Goal: Book appointment/travel/reservation

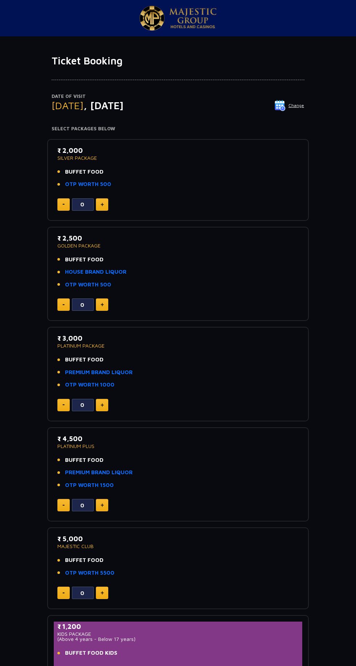
click at [285, 103] on img at bounding box center [280, 105] width 11 height 11
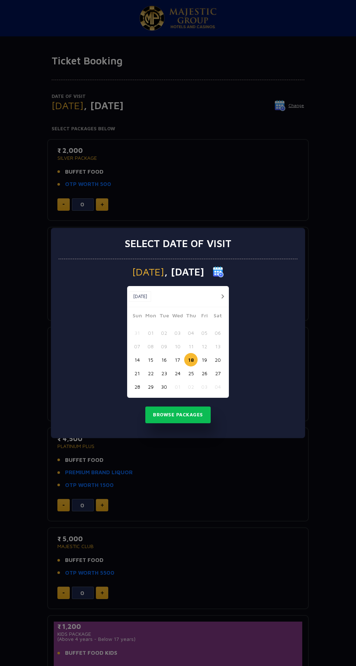
click at [190, 362] on button "18" at bounding box center [190, 359] width 13 height 13
click at [194, 358] on button "18" at bounding box center [190, 359] width 13 height 13
click at [191, 360] on button "18" at bounding box center [190, 359] width 13 height 13
click at [190, 360] on button "18" at bounding box center [190, 359] width 13 height 13
click at [191, 417] on button "Browse Packages" at bounding box center [178, 414] width 65 height 17
